Goal: Transaction & Acquisition: Purchase product/service

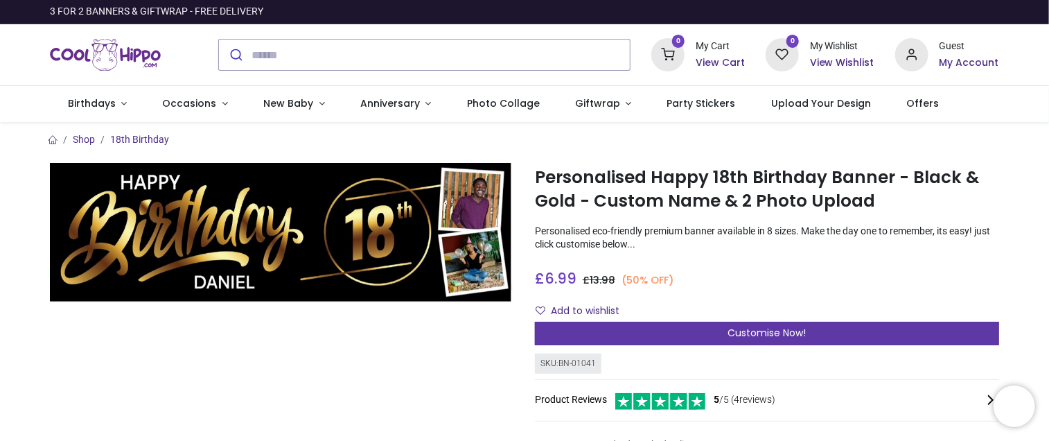
click at [751, 335] on span "Customise Now!" at bounding box center [767, 333] width 78 height 14
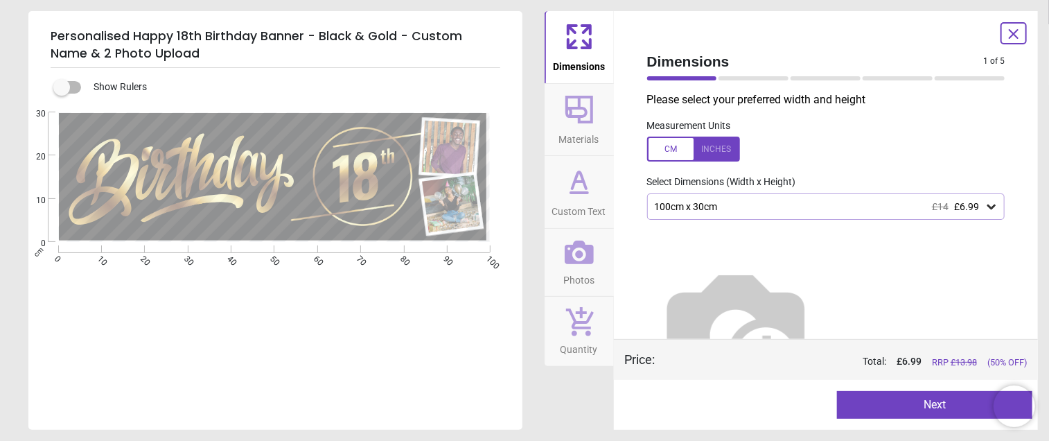
click at [914, 204] on div "100cm x 30cm £14 £6.99" at bounding box center [819, 207] width 332 height 12
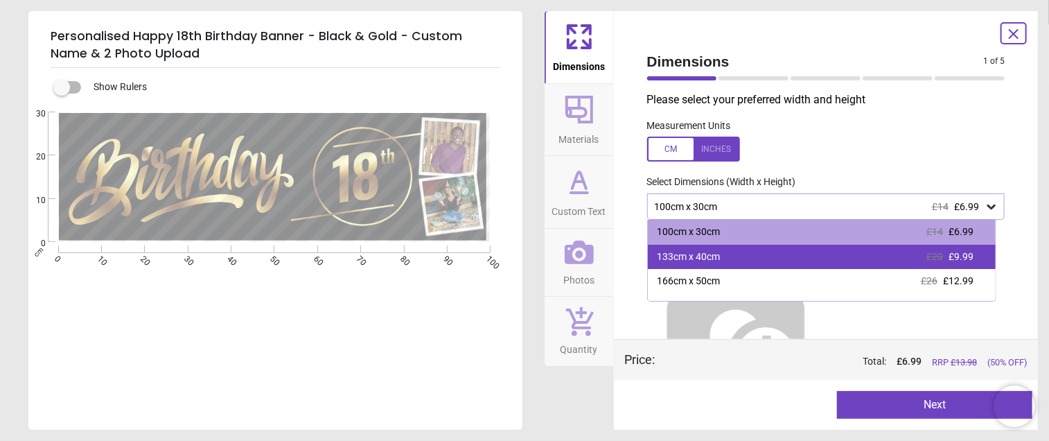
click at [906, 252] on div "133cm x 40cm £20 £9.99" at bounding box center [822, 257] width 348 height 25
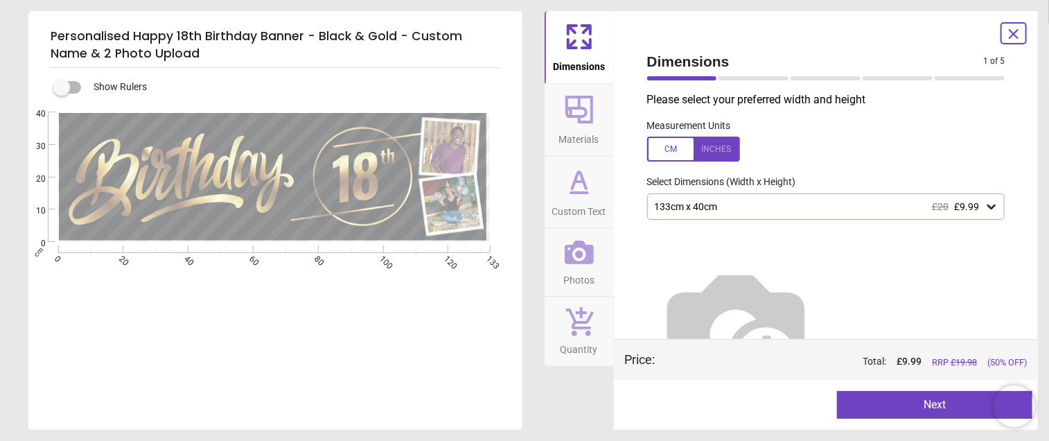
click at [574, 249] on icon at bounding box center [579, 252] width 29 height 29
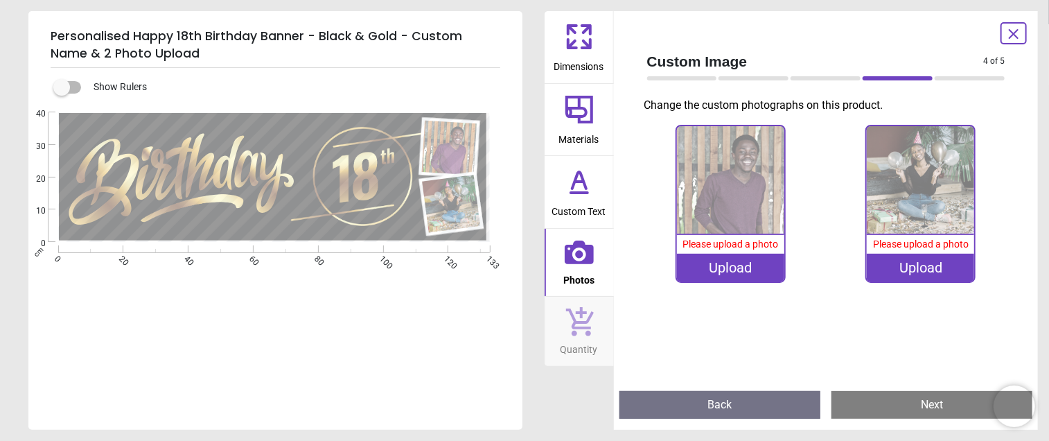
click at [564, 39] on icon at bounding box center [579, 36] width 33 height 33
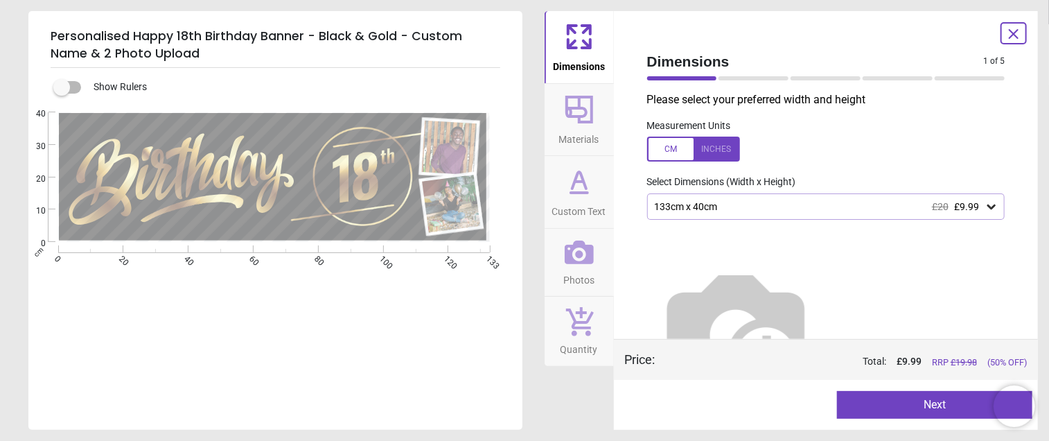
click at [574, 98] on icon at bounding box center [579, 109] width 33 height 33
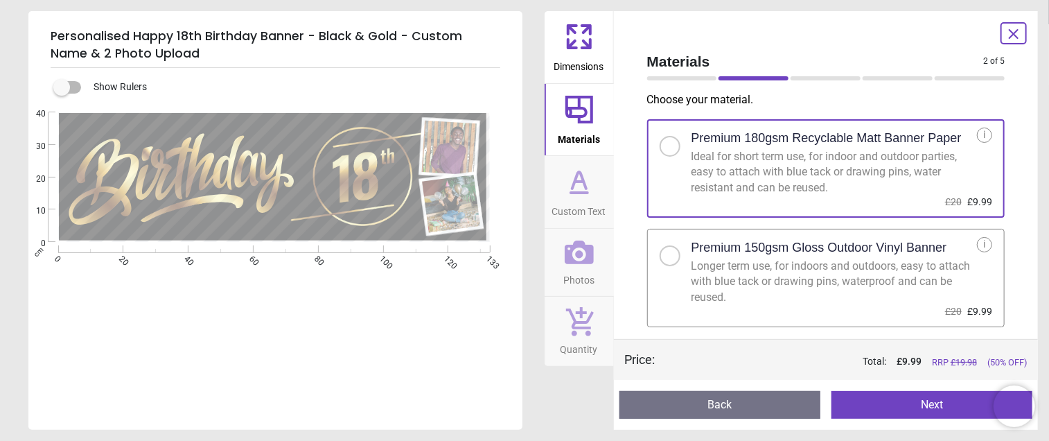
click at [570, 188] on icon at bounding box center [579, 181] width 33 height 33
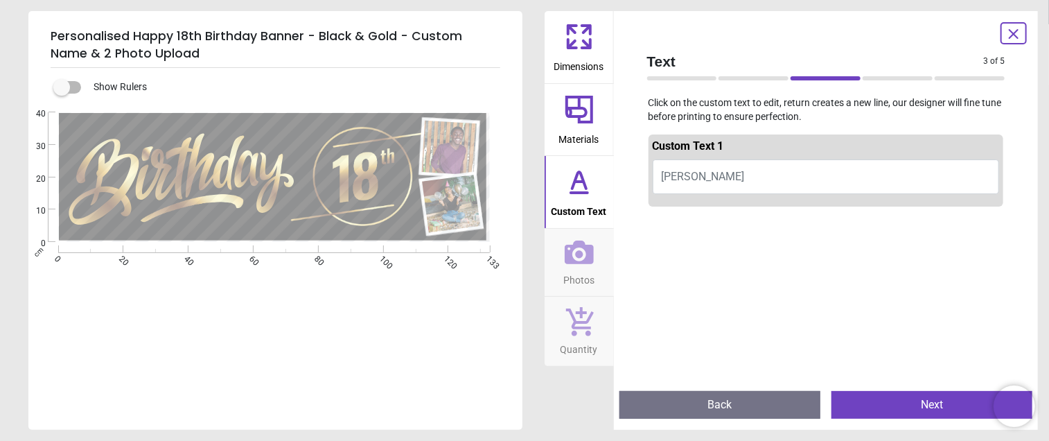
click at [716, 174] on button "DANIEL" at bounding box center [826, 176] width 347 height 35
type textarea "*******"
click at [591, 255] on icon at bounding box center [579, 252] width 29 height 24
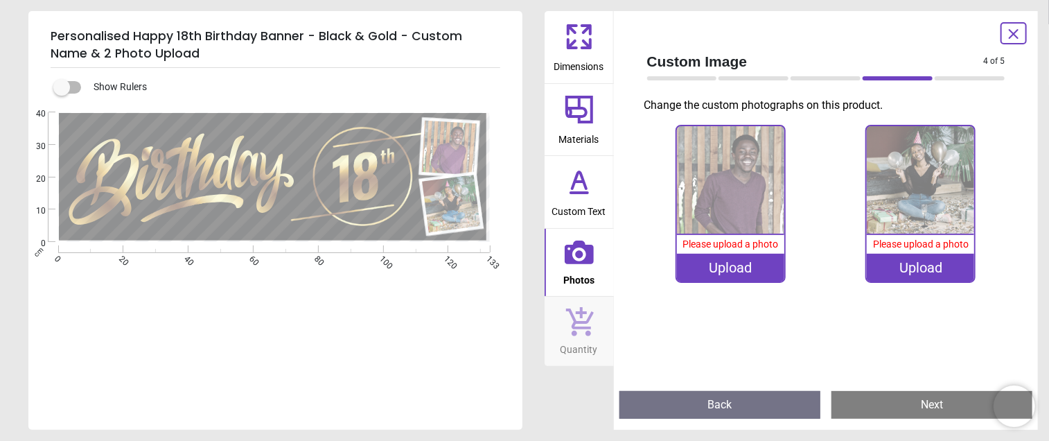
click at [734, 274] on div "Upload" at bounding box center [730, 268] width 107 height 28
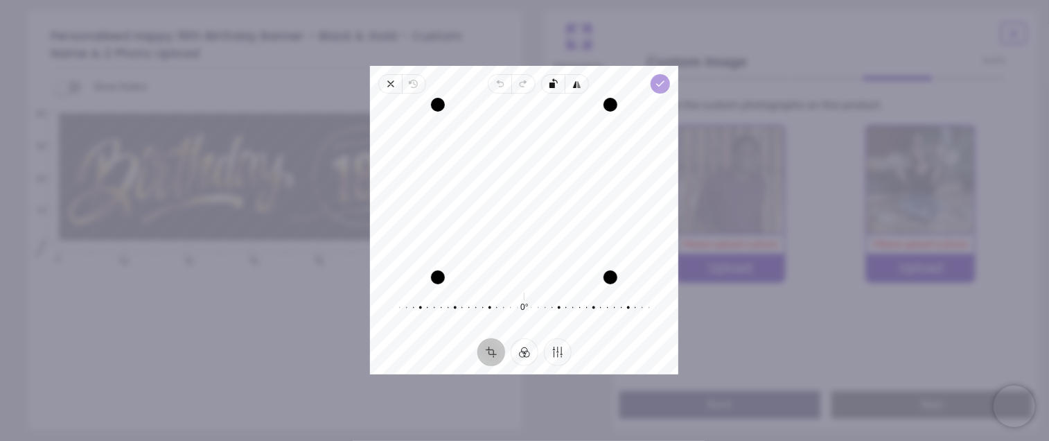
click at [658, 87] on icon "button" at bounding box center [661, 83] width 11 height 11
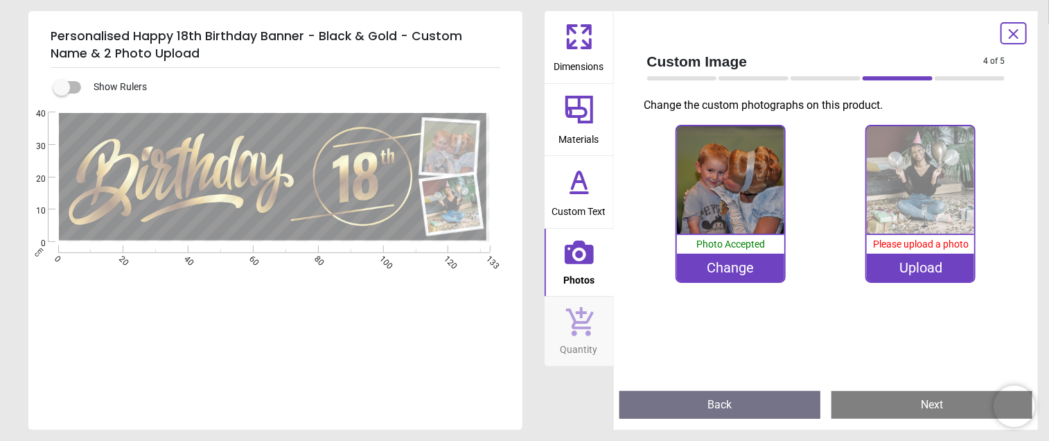
click at [941, 267] on div "Upload" at bounding box center [920, 268] width 107 height 28
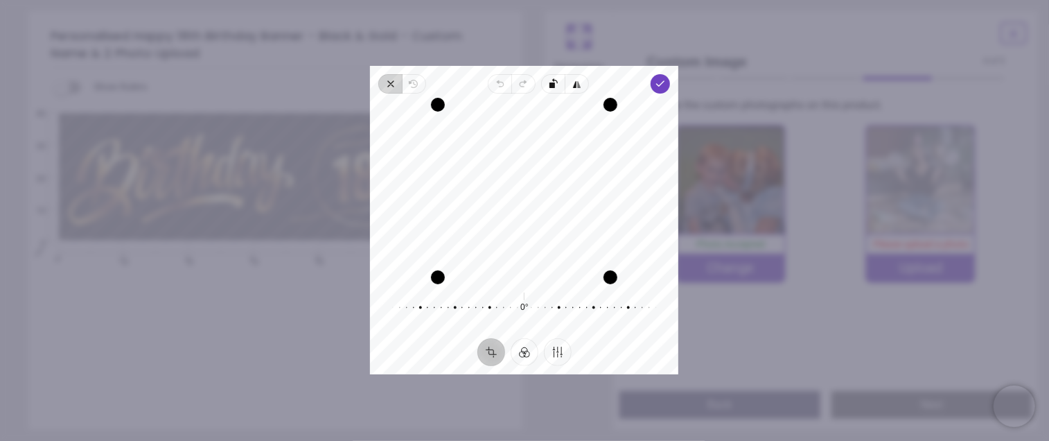
click at [389, 80] on icon "button" at bounding box center [390, 83] width 11 height 11
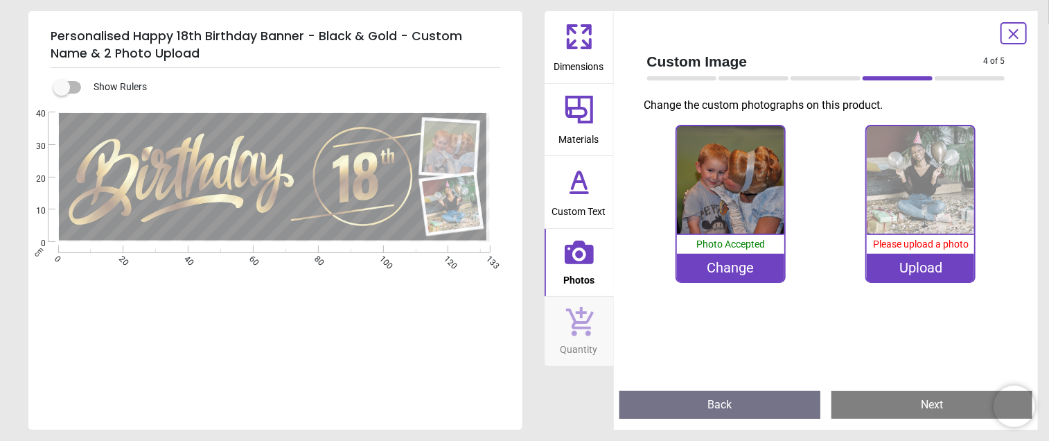
click at [927, 275] on div "Upload" at bounding box center [920, 268] width 107 height 28
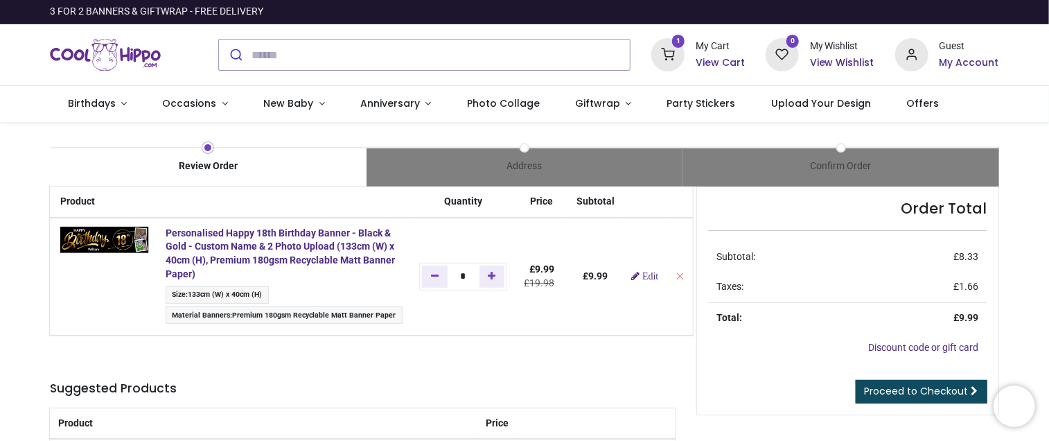
click at [1022, 218] on div "Review Order Address Confirm Order Price" at bounding box center [524, 373] width 1049 height 503
click at [905, 387] on span "Proceed to Checkout" at bounding box center [917, 391] width 104 height 14
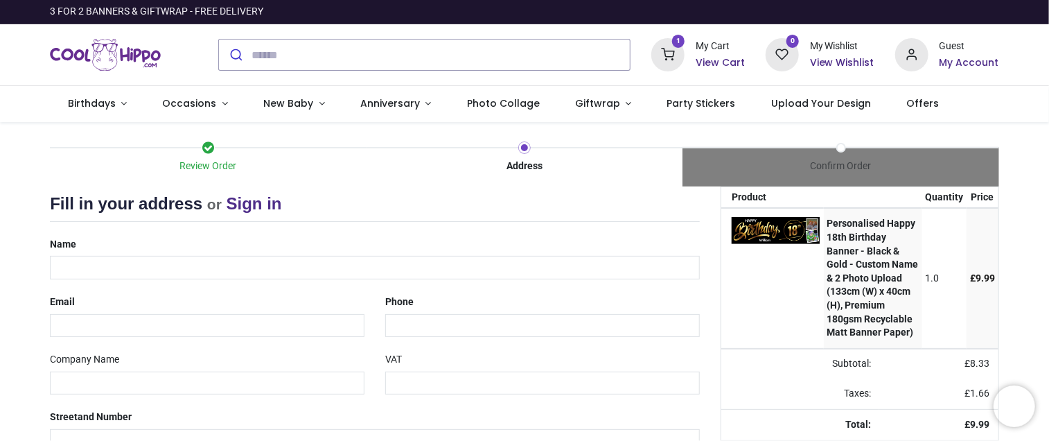
select select "***"
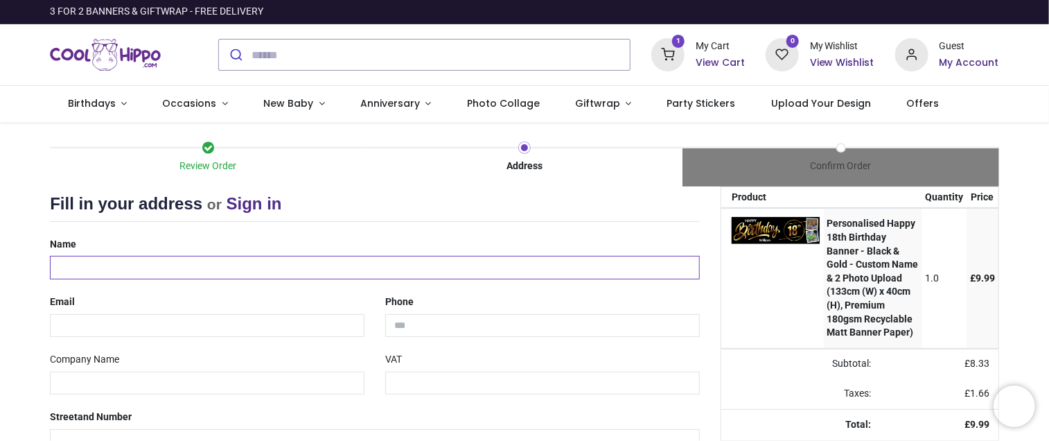
click at [87, 268] on input "text" at bounding box center [375, 268] width 650 height 24
type input "**********"
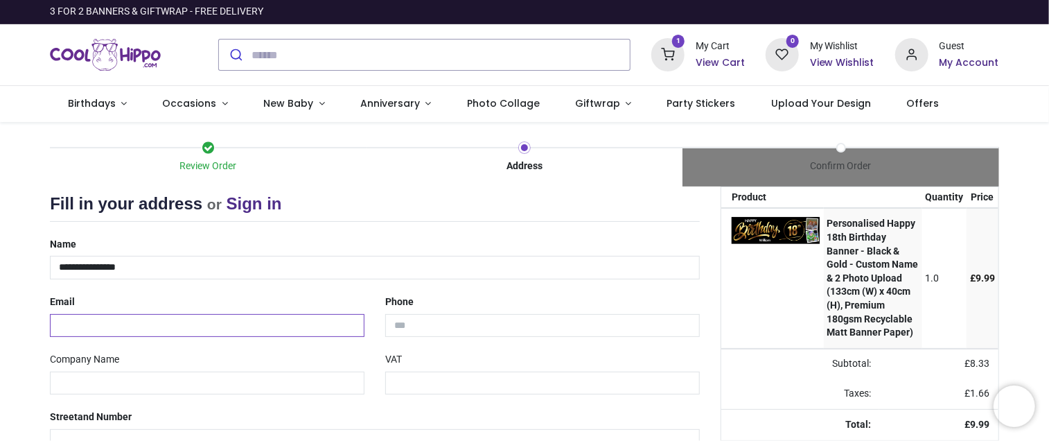
type input "**********"
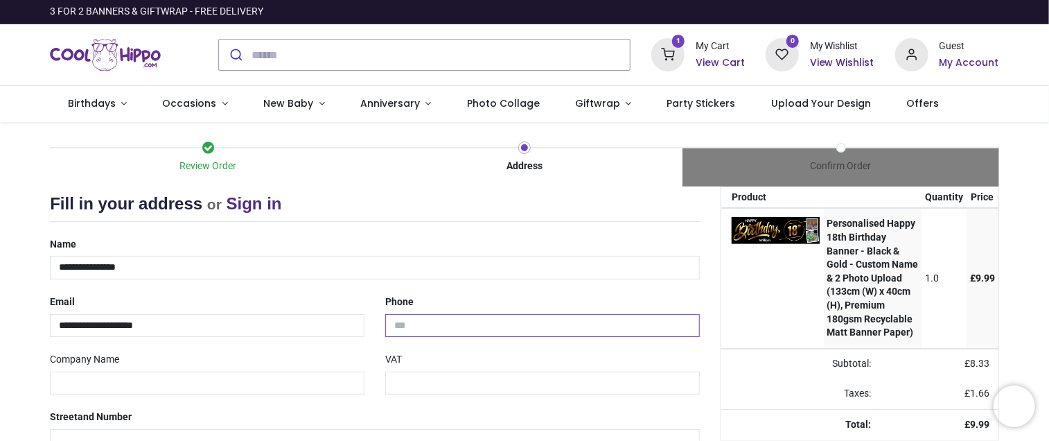
type input "**********"
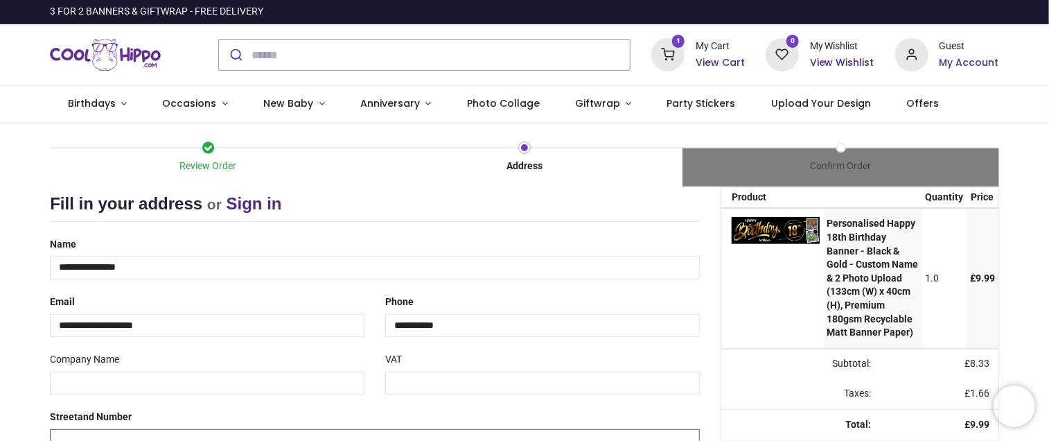
type input "**********"
type input "*******"
select select "***"
click at [1029, 216] on div "Review Order Address Confirm Order Your order: £ 9.99 Product Price 0" at bounding box center [524, 413] width 1049 height 582
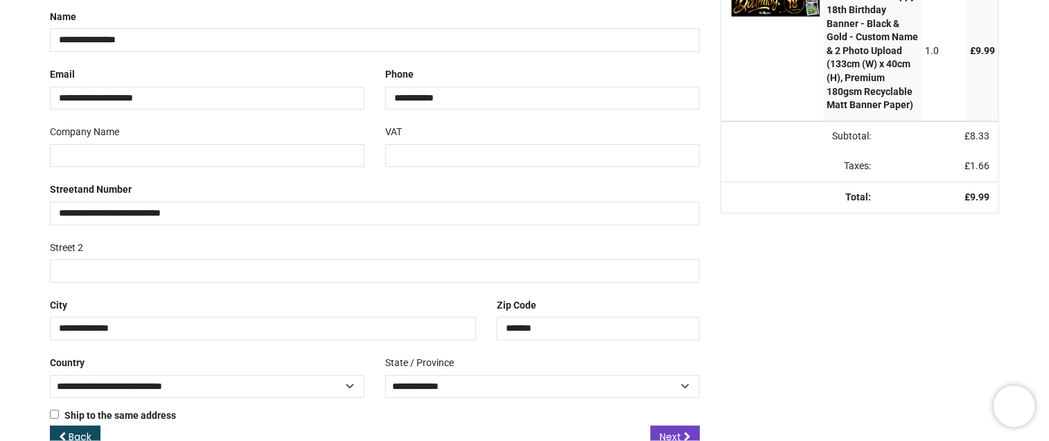
scroll to position [261, 0]
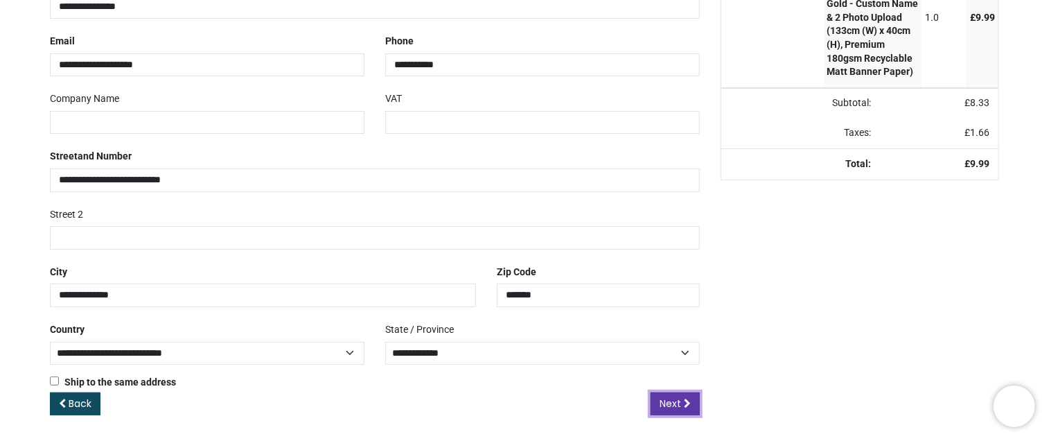
click at [675, 399] on span "Next" at bounding box center [670, 403] width 21 height 14
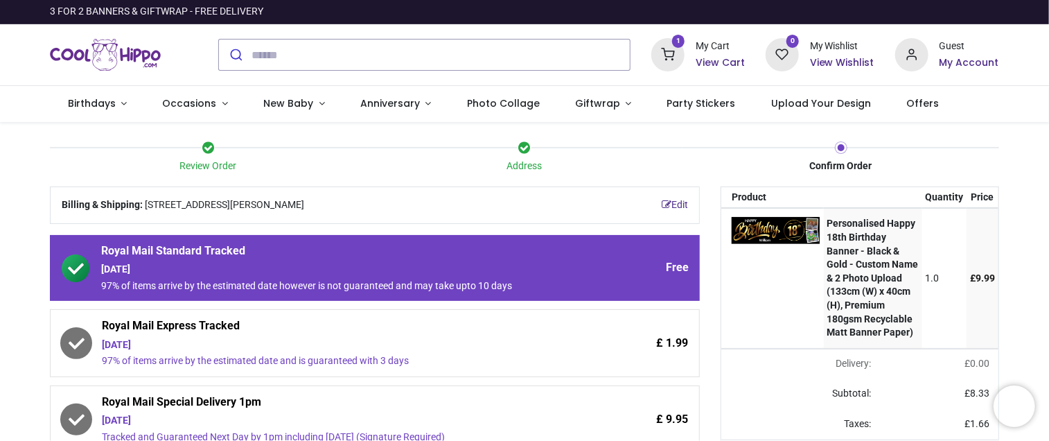
click at [773, 293] on td at bounding box center [772, 278] width 103 height 140
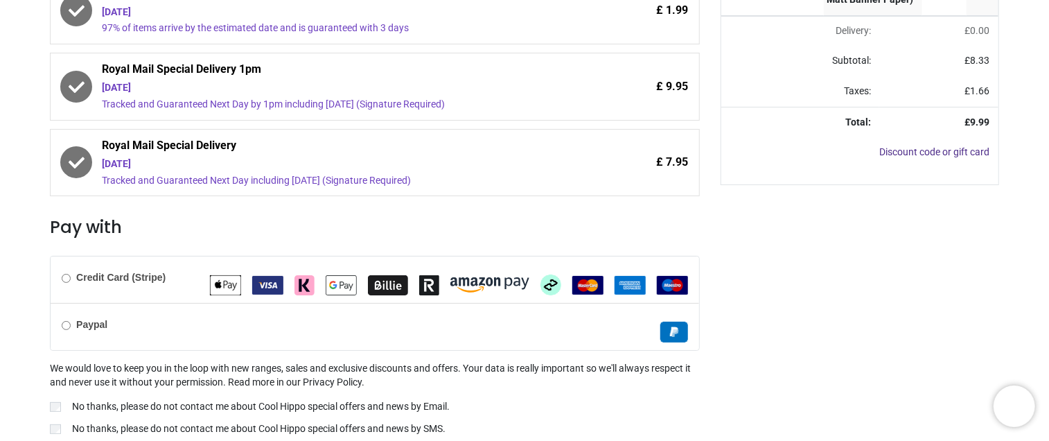
scroll to position [382, 0]
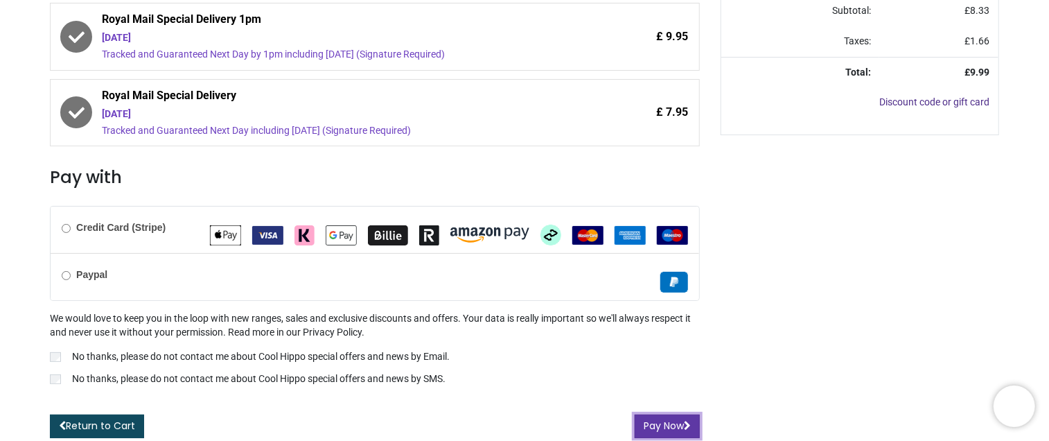
click at [654, 423] on button "Pay Now" at bounding box center [667, 426] width 65 height 24
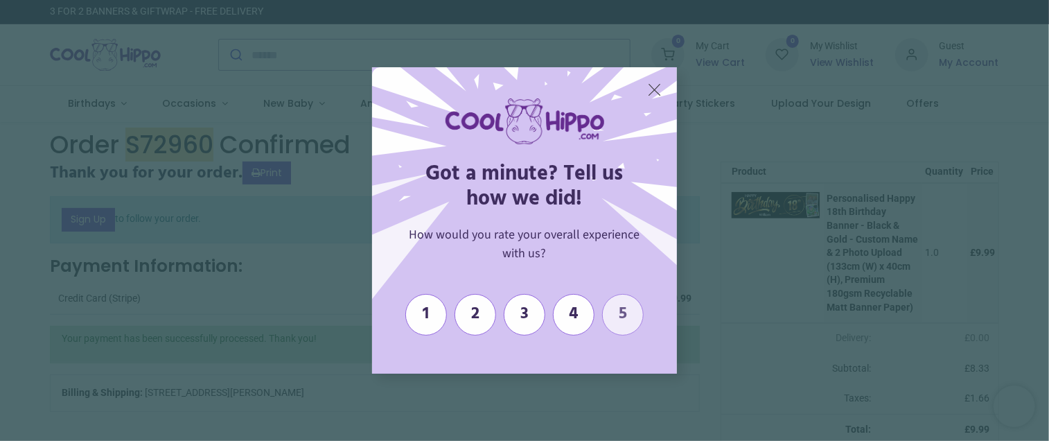
click at [618, 318] on span "5" at bounding box center [623, 314] width 26 height 20
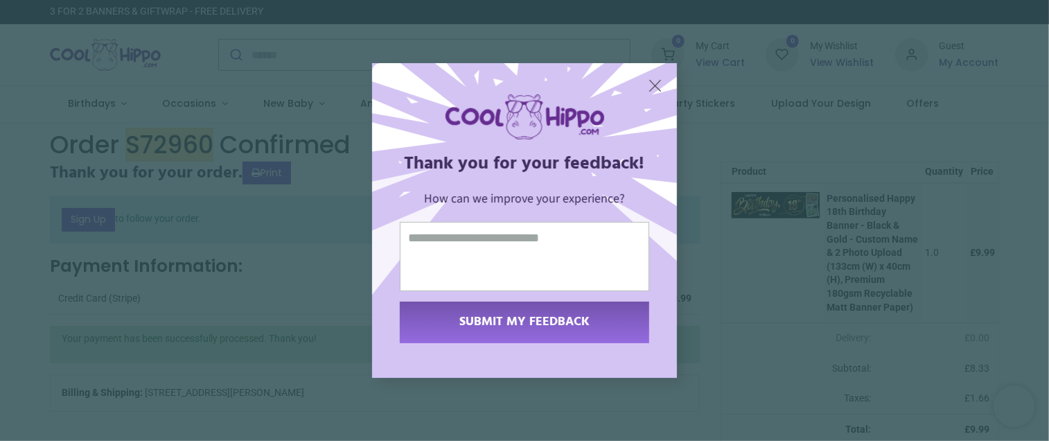
click at [419, 236] on textarea at bounding box center [524, 256] width 249 height 69
click at [654, 77] on span "X" at bounding box center [655, 85] width 15 height 21
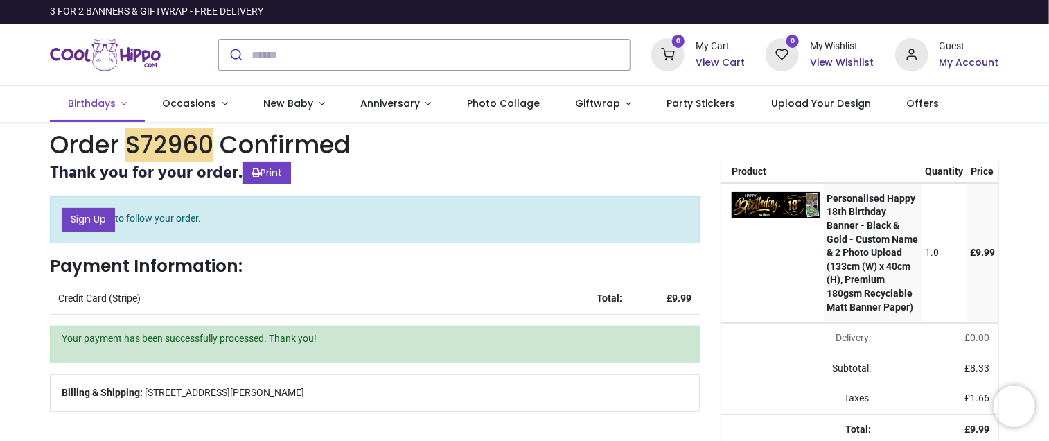
click at [86, 104] on span "Birthdays" at bounding box center [92, 103] width 48 height 14
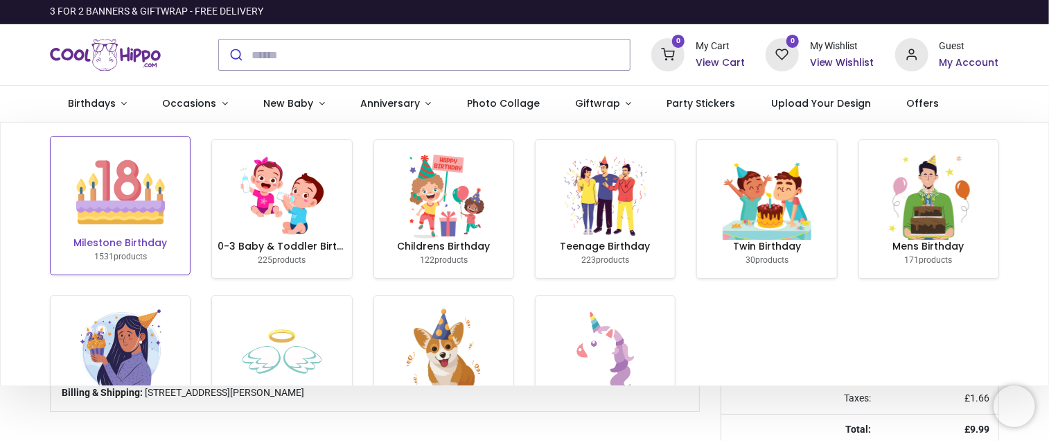
click at [110, 177] on img at bounding box center [120, 192] width 89 height 89
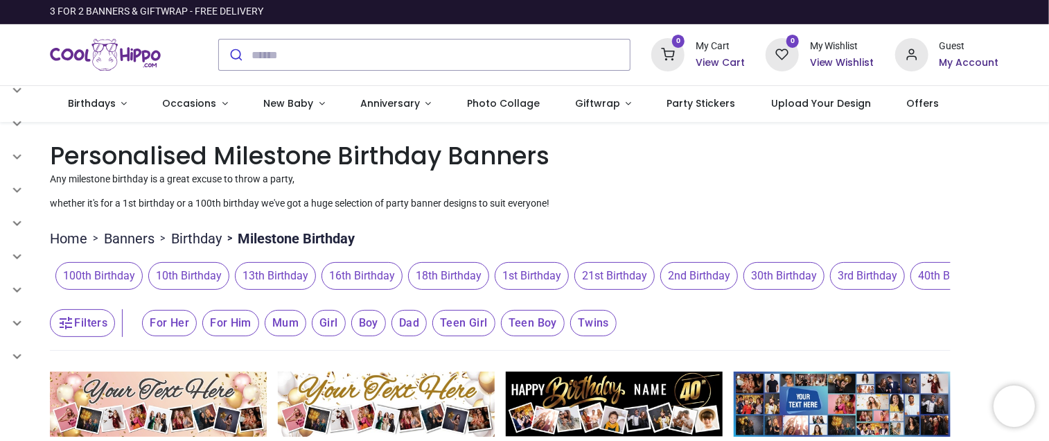
click at [78, 234] on link "Home" at bounding box center [68, 238] width 37 height 19
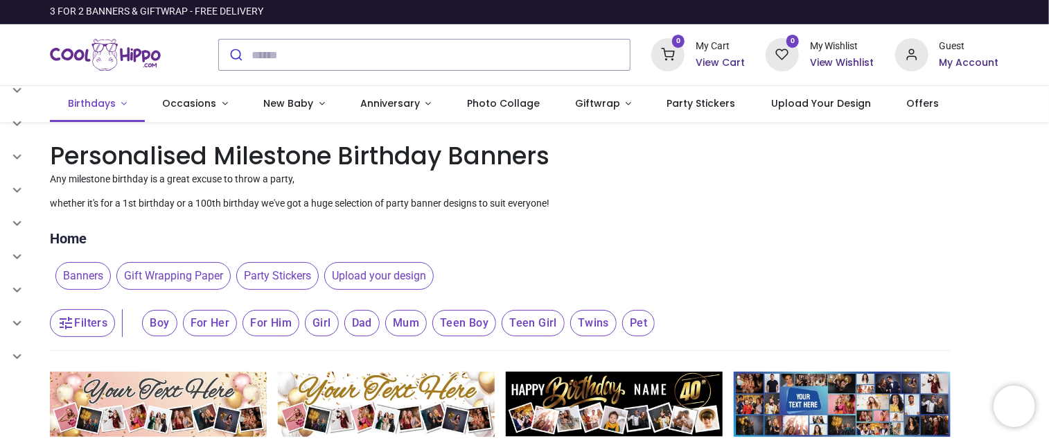
click at [119, 103] on link "Birthdays" at bounding box center [97, 104] width 95 height 36
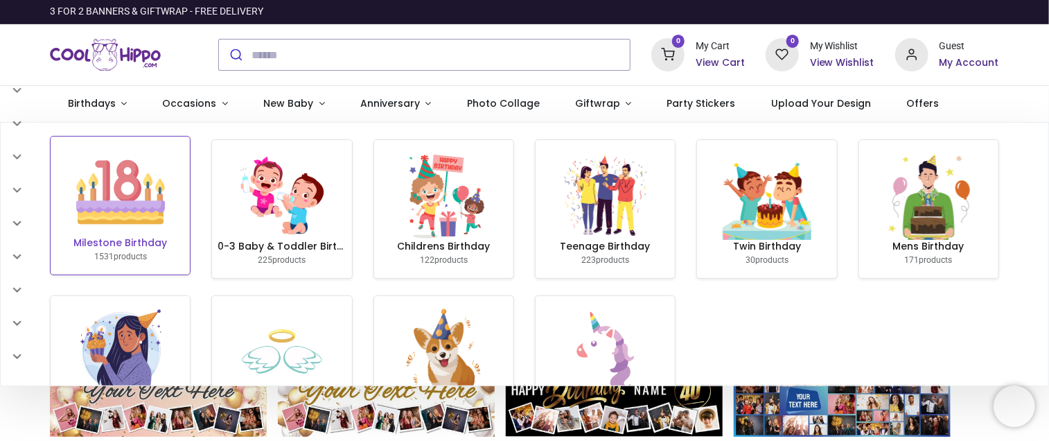
click at [103, 190] on img at bounding box center [120, 192] width 89 height 89
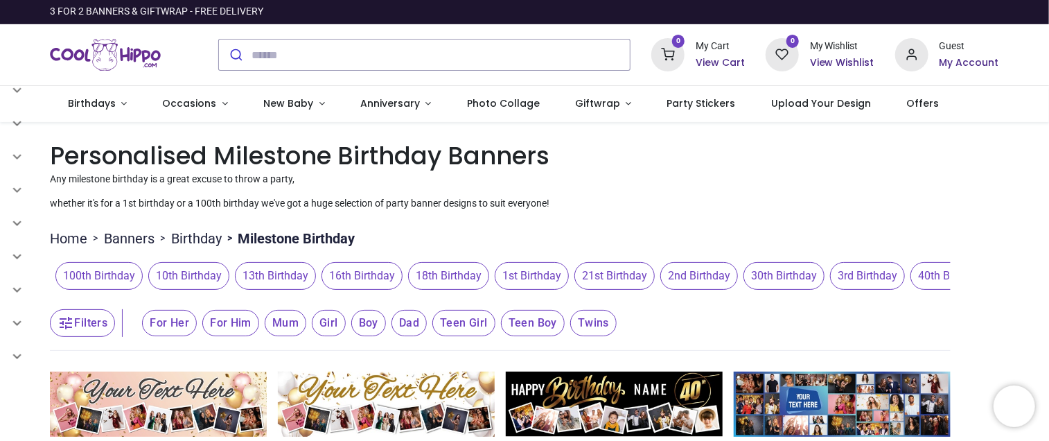
click at [98, 62] on img "Logo of Cool Hippo" at bounding box center [105, 54] width 111 height 39
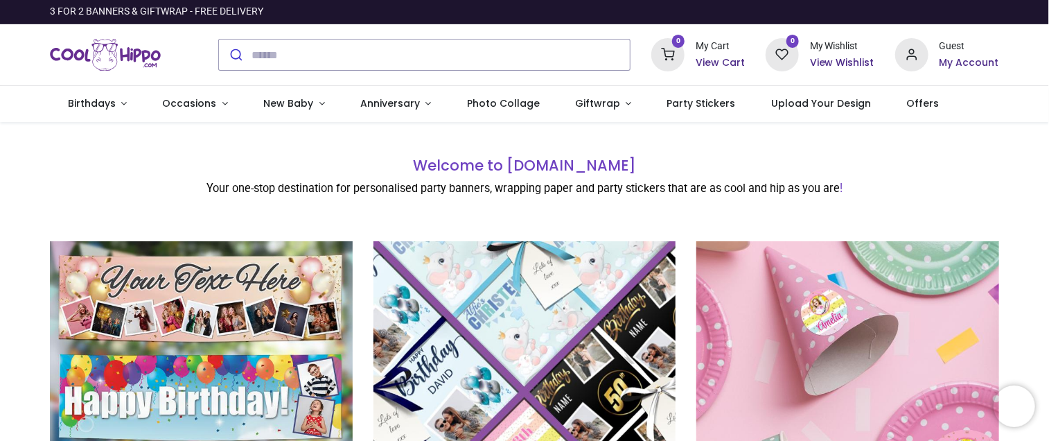
click at [1026, 261] on section "Party Banners Starting at £6.99. + Explore Now Wrapping Paper Starting at £5.99…" at bounding box center [524, 422] width 1049 height 407
